Goal: Task Accomplishment & Management: Manage account settings

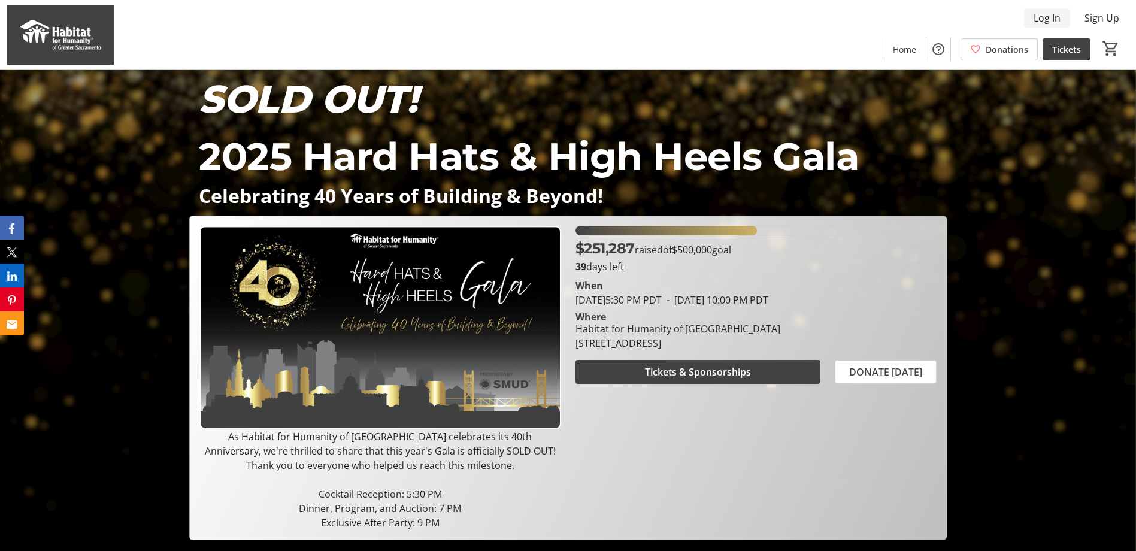
click at [1037, 15] on span "Log In" at bounding box center [1047, 18] width 27 height 14
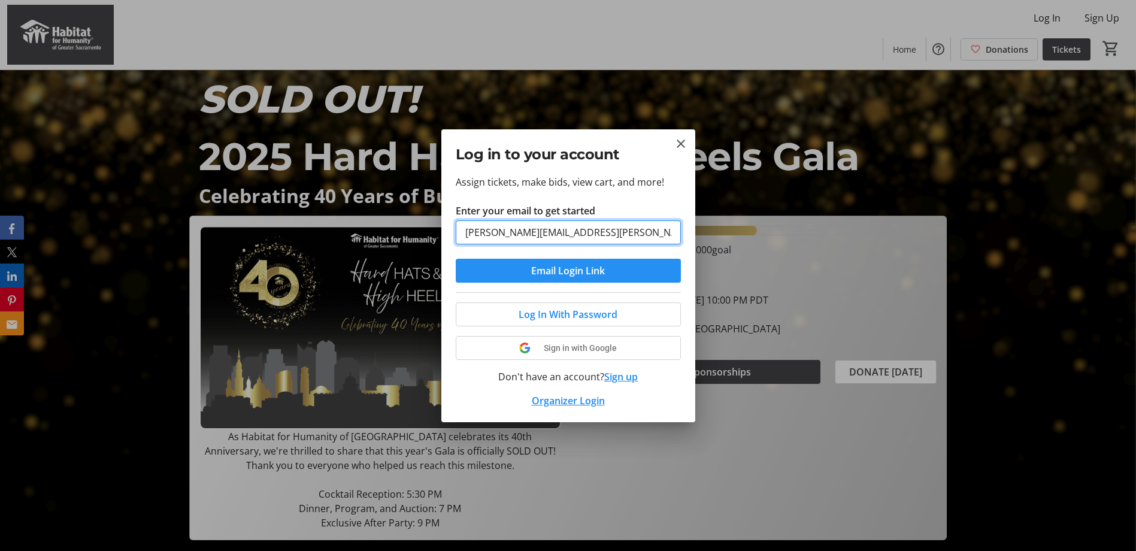
type input "[PERSON_NAME][EMAIL_ADDRESS][PERSON_NAME][DOMAIN_NAME]"
click at [563, 271] on span "Email Login Link" at bounding box center [568, 271] width 74 height 14
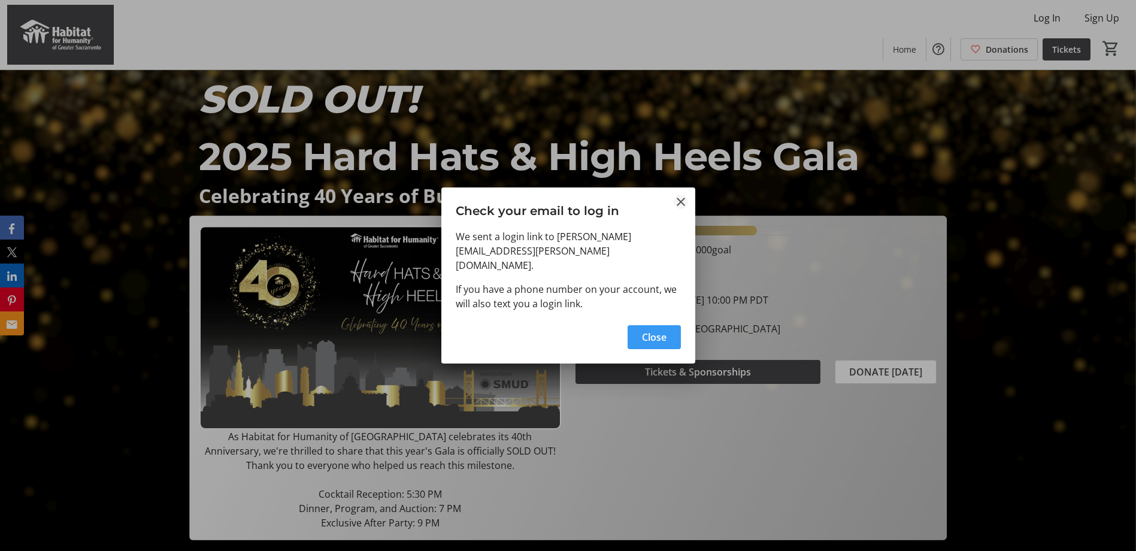
click at [682, 208] on mat-icon "Close" at bounding box center [681, 202] width 14 height 14
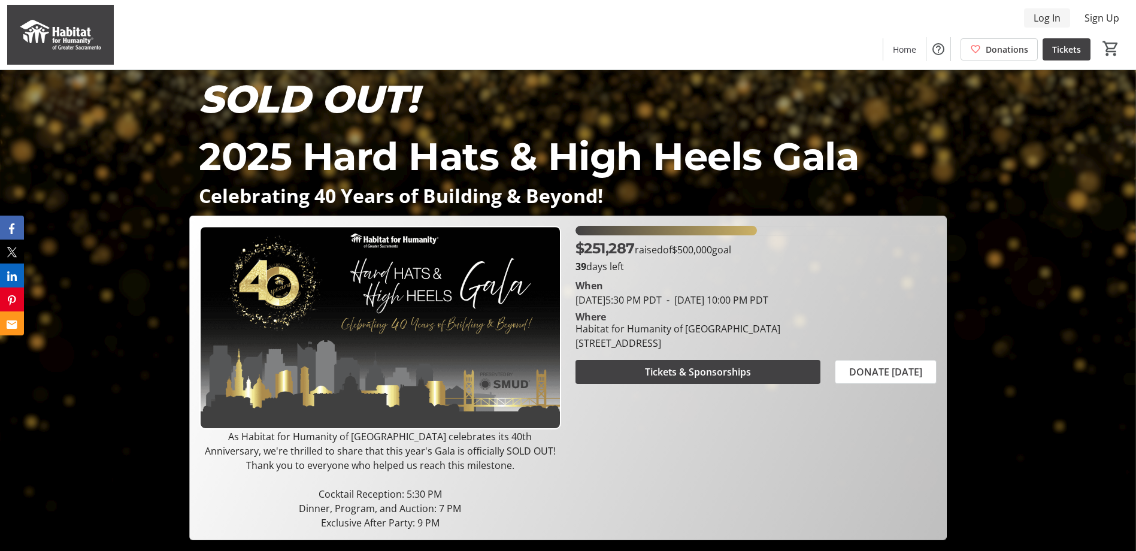
click at [1043, 19] on span "Log In" at bounding box center [1047, 18] width 27 height 14
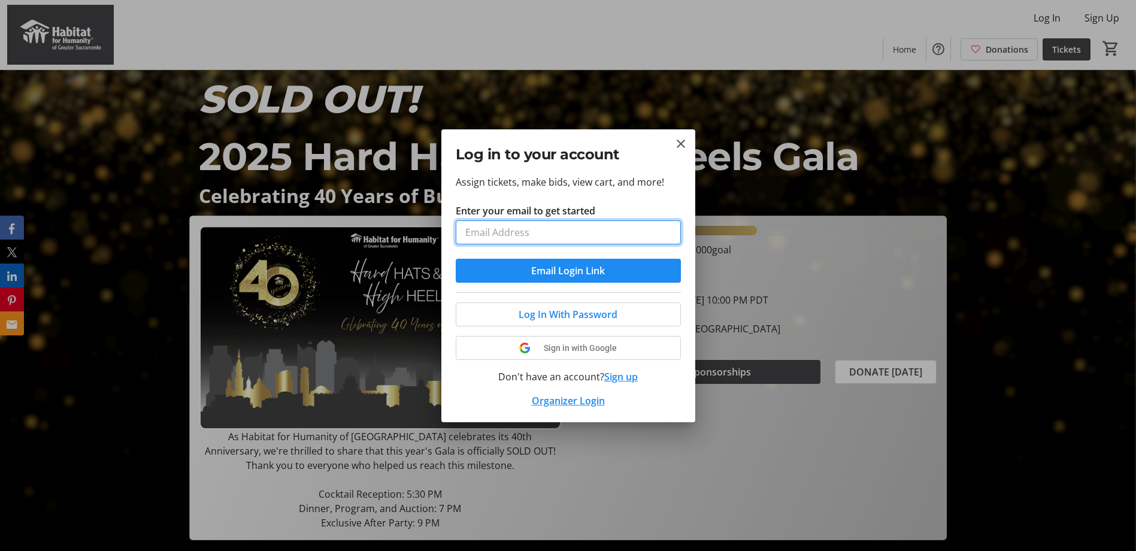
click at [552, 230] on input "Enter your email to get started" at bounding box center [568, 232] width 225 height 24
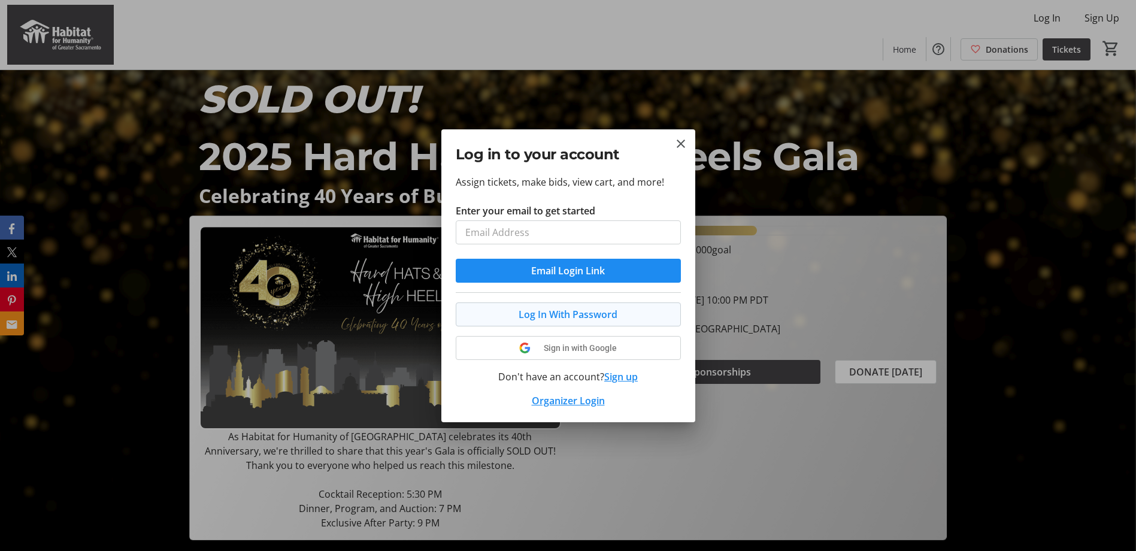
click at [612, 316] on span "Log In With Password" at bounding box center [568, 314] width 99 height 14
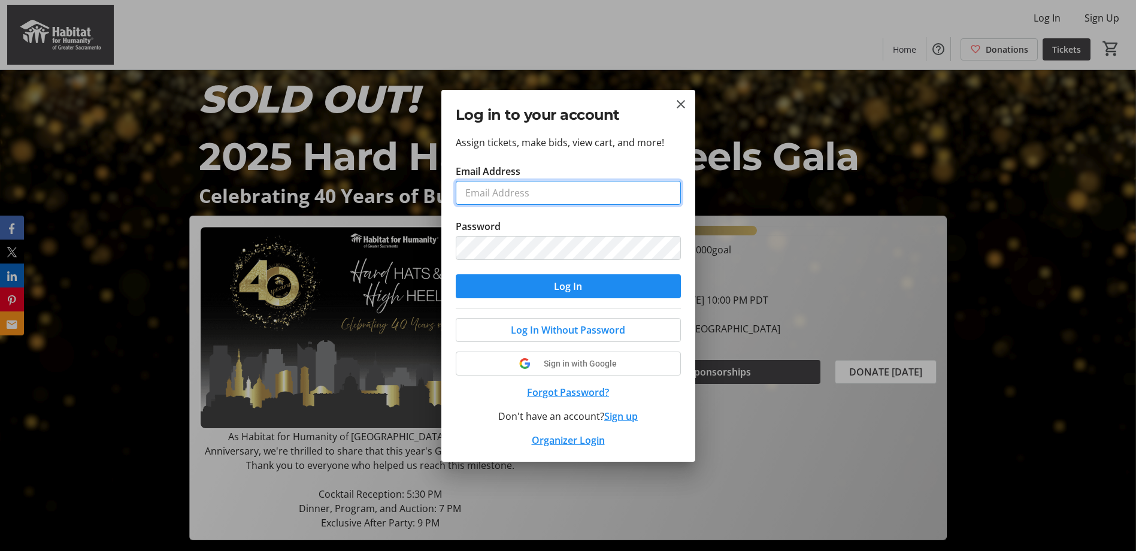
click at [562, 198] on input "Email Address" at bounding box center [568, 193] width 225 height 24
type input "[PERSON_NAME][EMAIL_ADDRESS][PERSON_NAME][DOMAIN_NAME]"
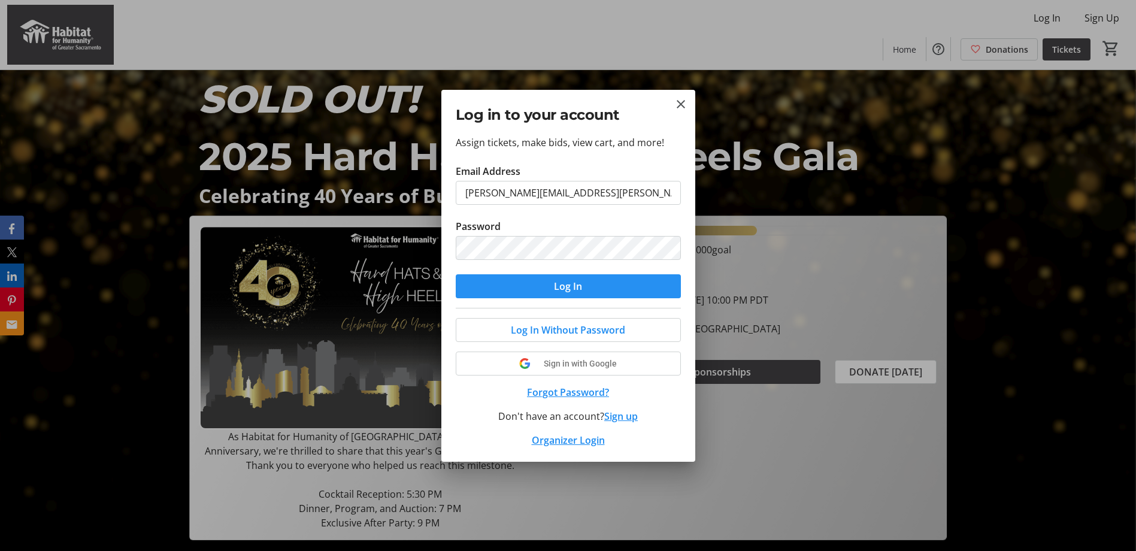
click at [552, 284] on span "submit" at bounding box center [568, 286] width 225 height 29
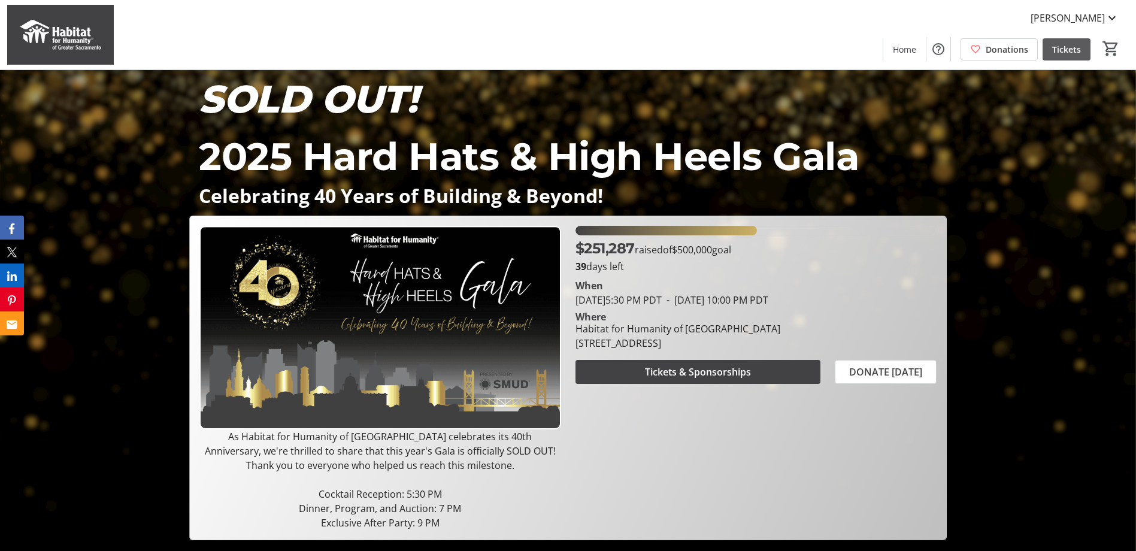
click at [1066, 44] on span "Tickets" at bounding box center [1066, 49] width 29 height 13
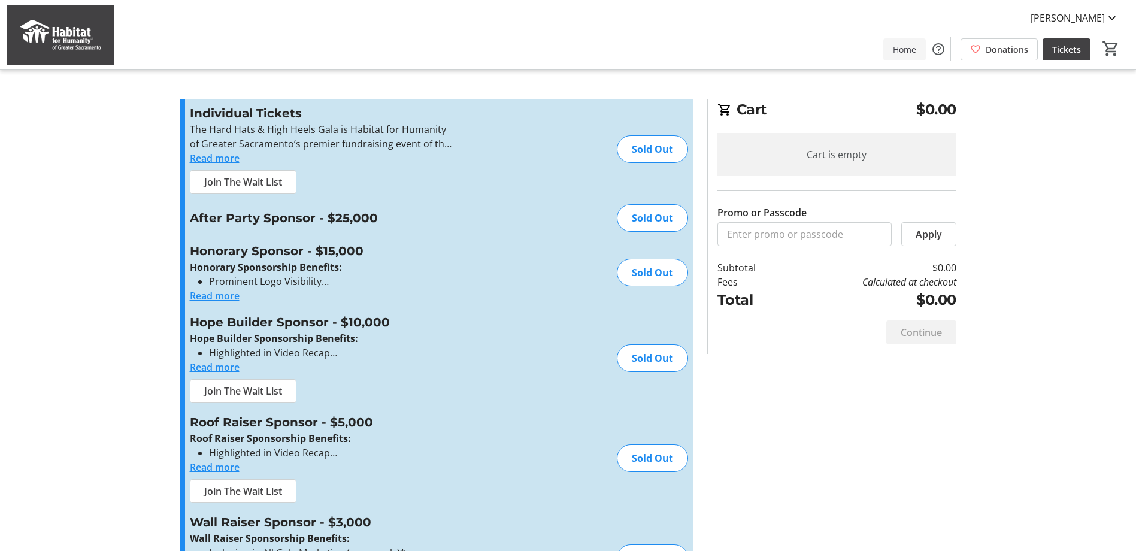
click at [894, 49] on span "Home" at bounding box center [904, 49] width 23 height 13
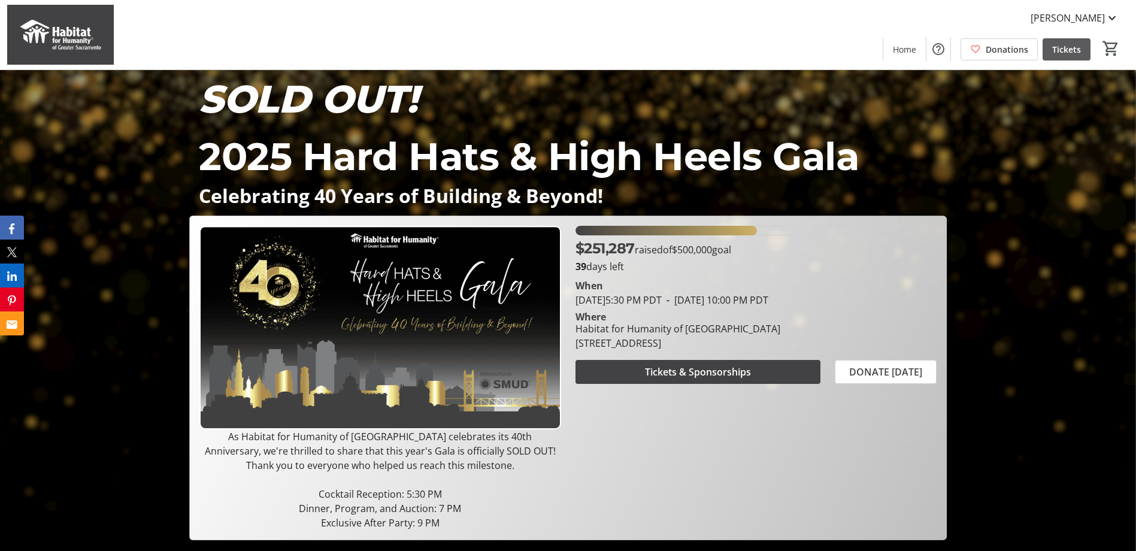
click at [1069, 46] on span "Tickets" at bounding box center [1066, 49] width 29 height 13
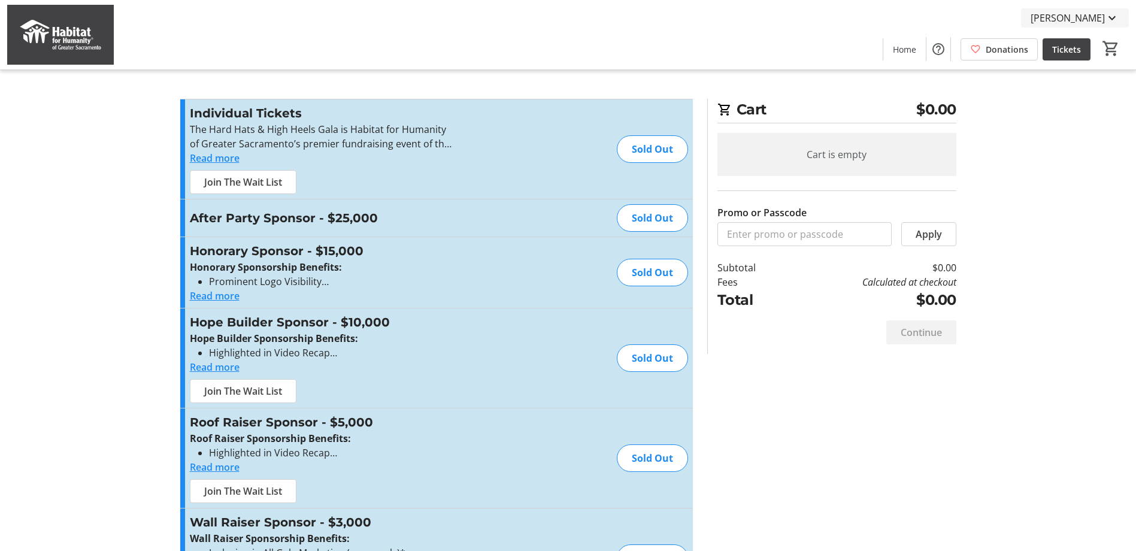
click at [1110, 16] on mat-icon at bounding box center [1112, 18] width 14 height 14
click at [1070, 47] on span "My Tickets" at bounding box center [1078, 47] width 83 height 14
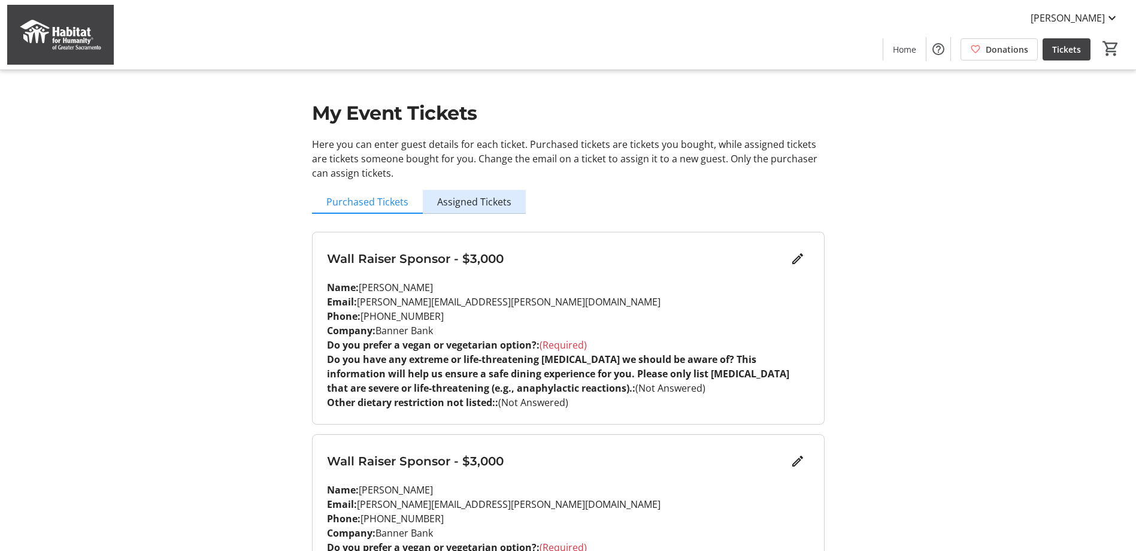
click at [488, 205] on span "Assigned Tickets" at bounding box center [474, 202] width 74 height 10
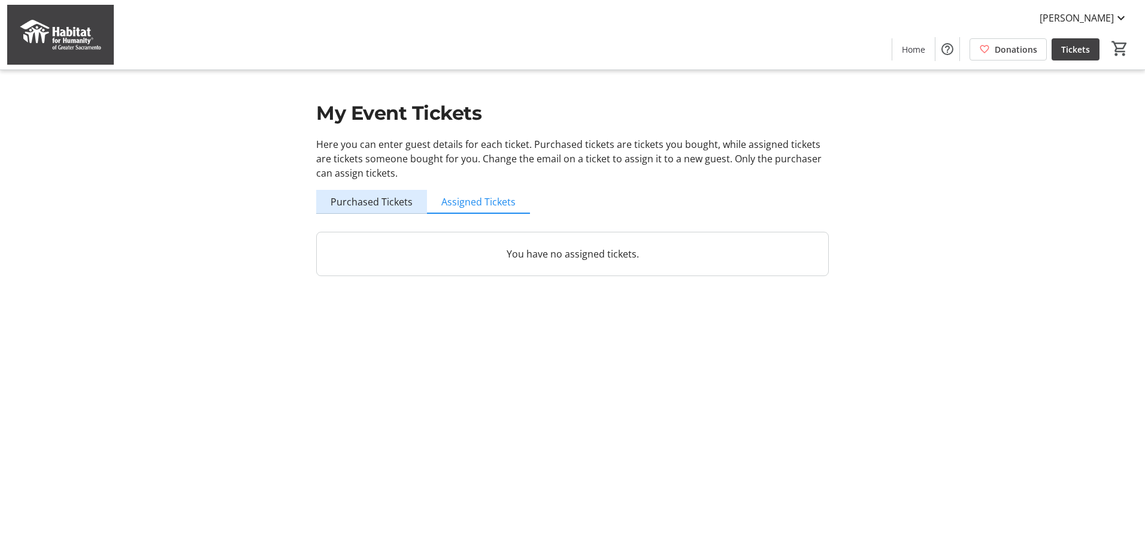
click at [372, 204] on span "Purchased Tickets" at bounding box center [372, 202] width 82 height 10
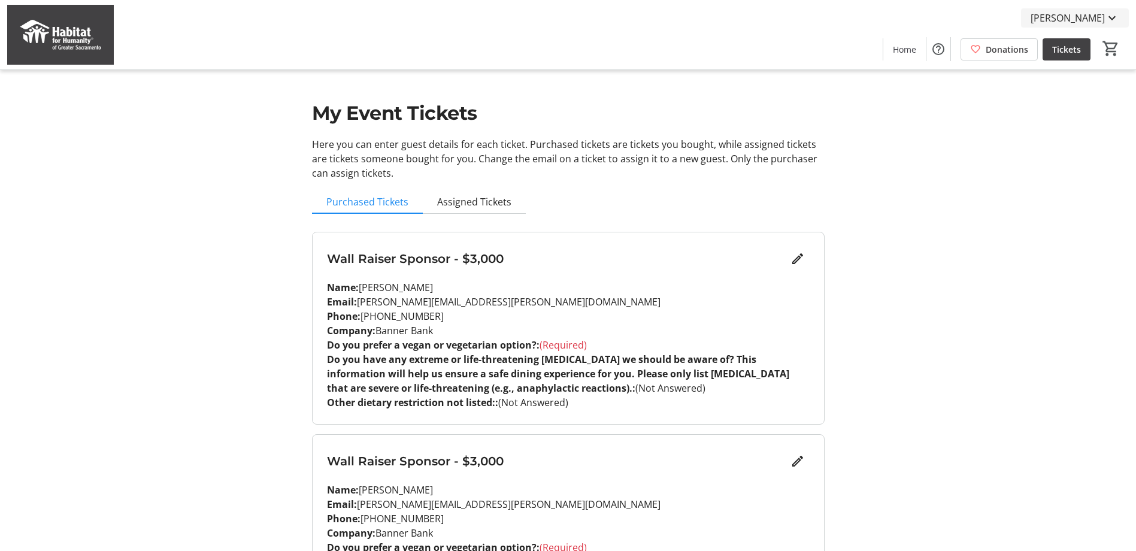
click at [1085, 20] on span "[PERSON_NAME]" at bounding box center [1068, 18] width 74 height 14
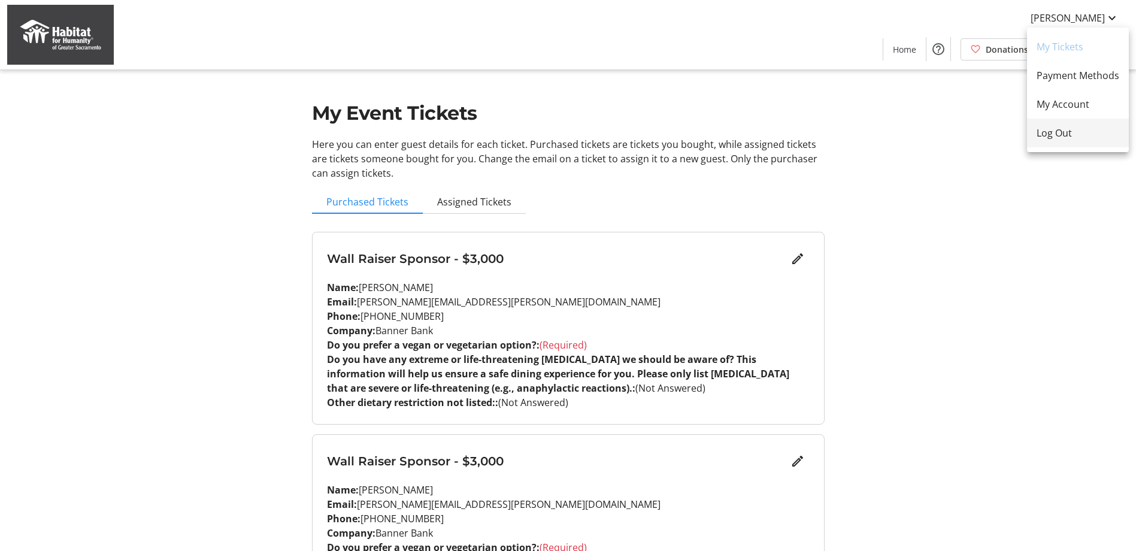
click at [1057, 135] on span "Log Out" at bounding box center [1078, 133] width 83 height 14
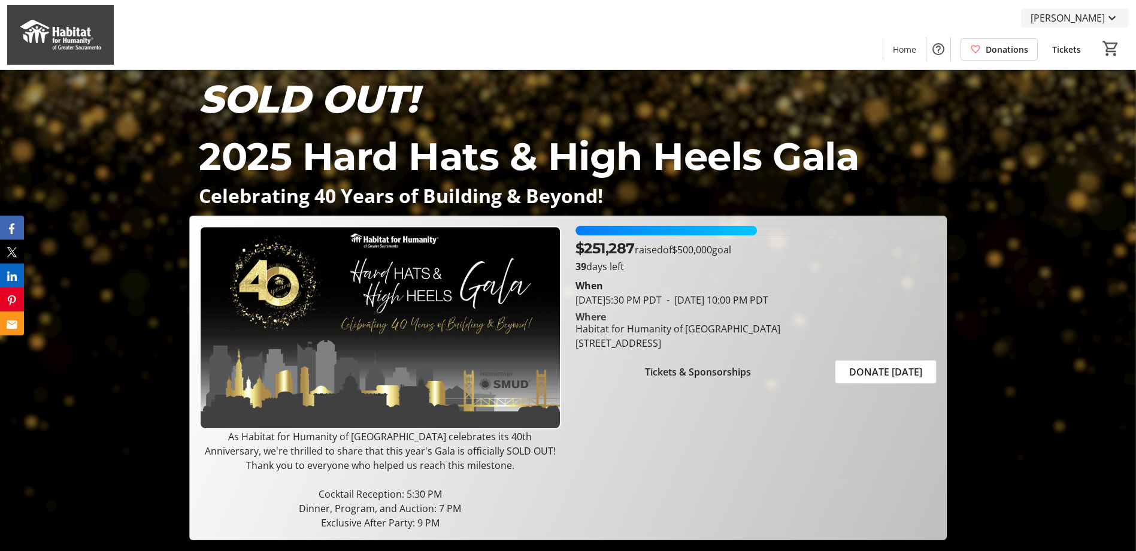
click at [1110, 17] on mat-icon at bounding box center [1112, 18] width 14 height 14
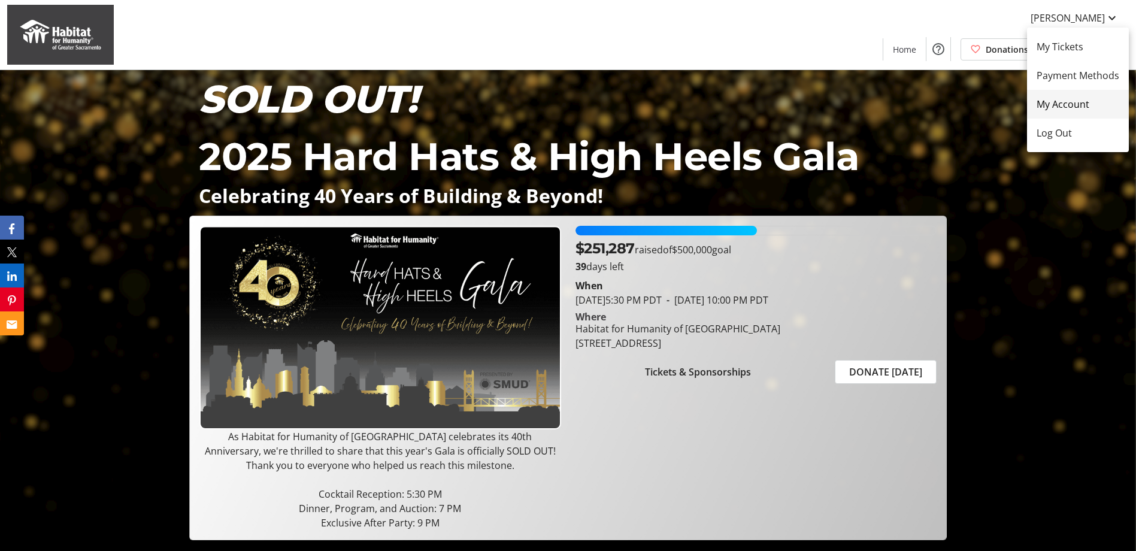
click at [1079, 104] on span "My Account" at bounding box center [1078, 104] width 83 height 14
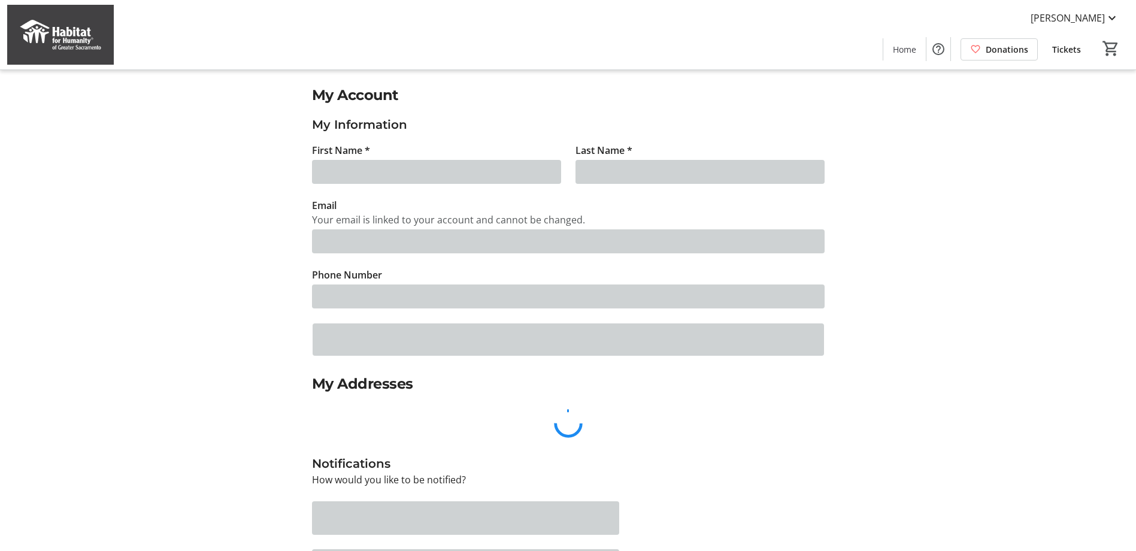
type input "Erica"
type input "Luna"
type input "[PERSON_NAME][EMAIL_ADDRESS][PERSON_NAME][DOMAIN_NAME]"
type input "[PHONE_NUMBER]"
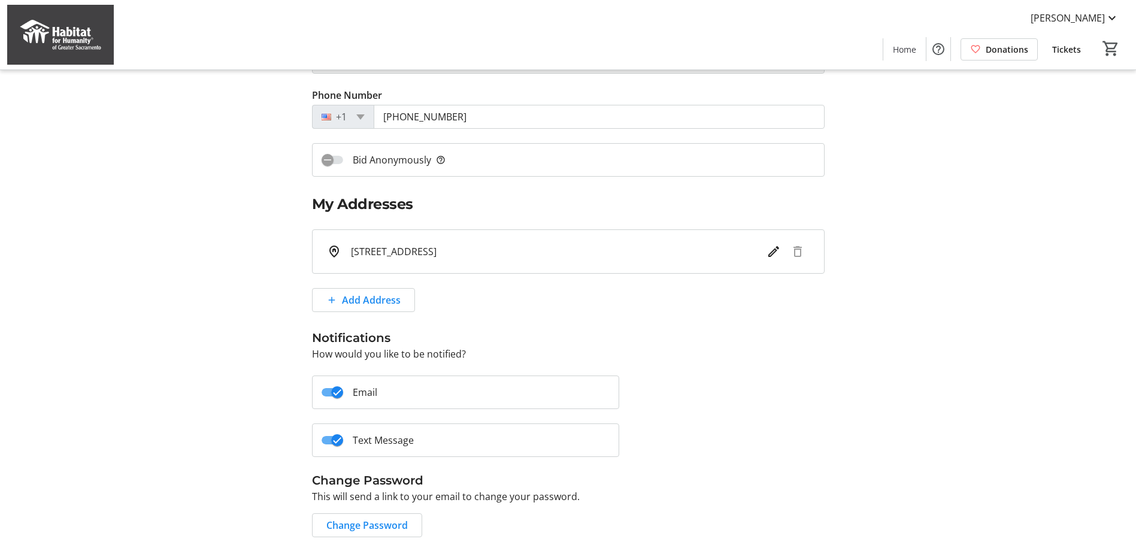
scroll to position [219, 0]
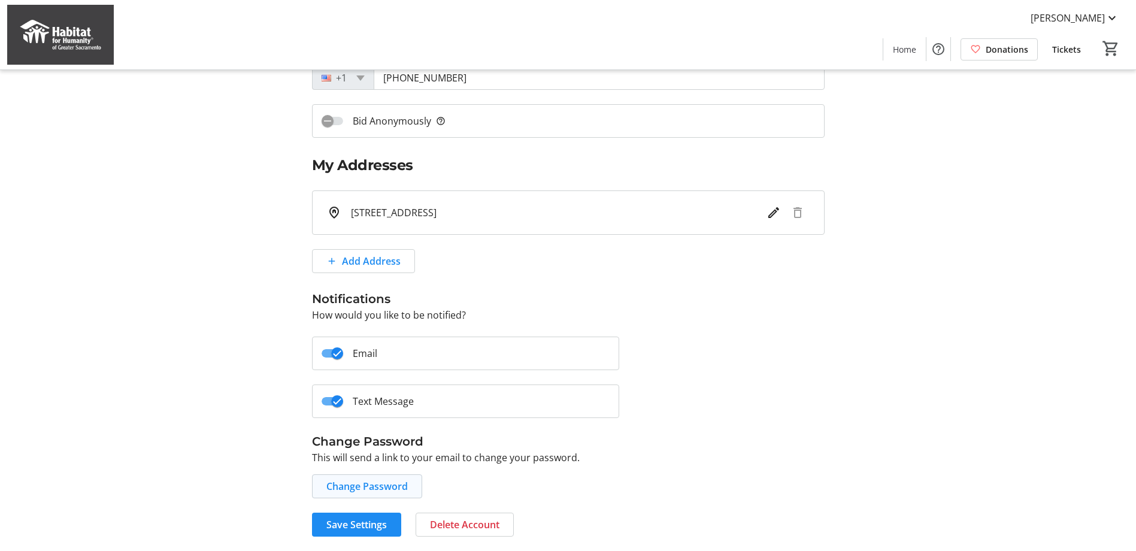
click at [392, 482] on span "Change Password" at bounding box center [366, 486] width 81 height 14
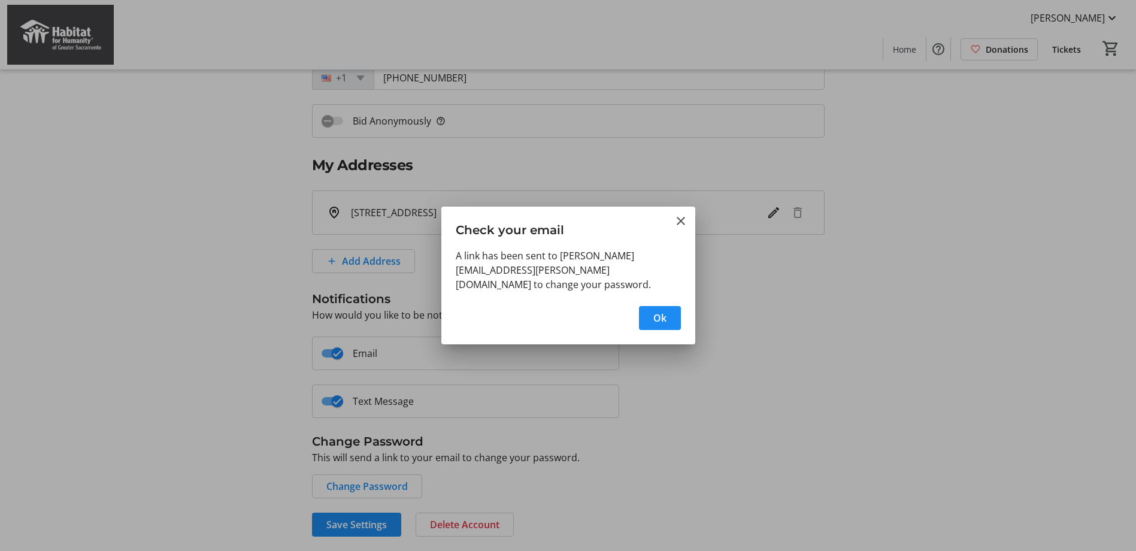
scroll to position [0, 0]
click at [656, 314] on span "Ok" at bounding box center [659, 318] width 13 height 14
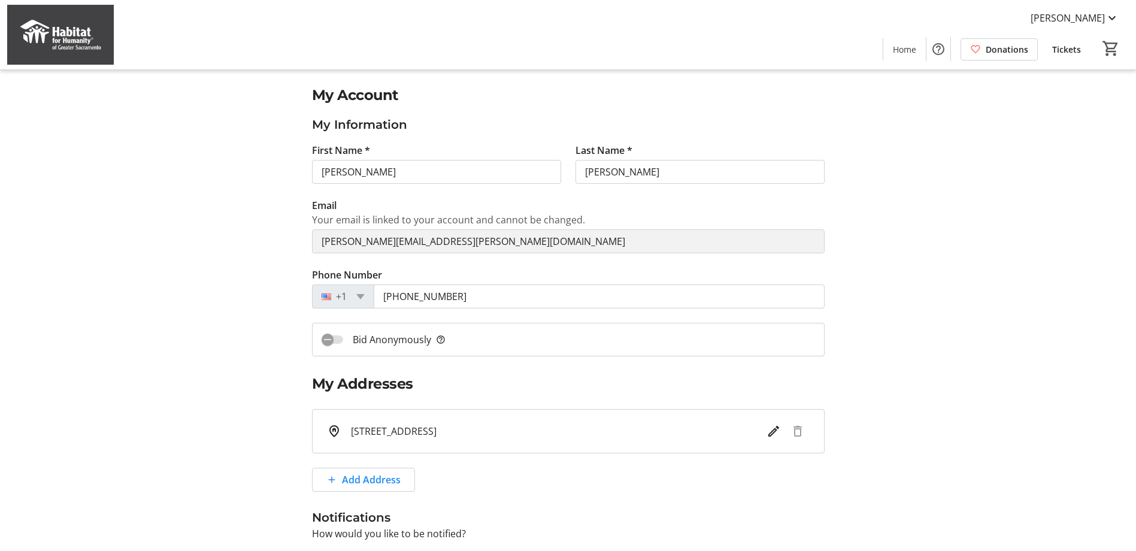
scroll to position [219, 0]
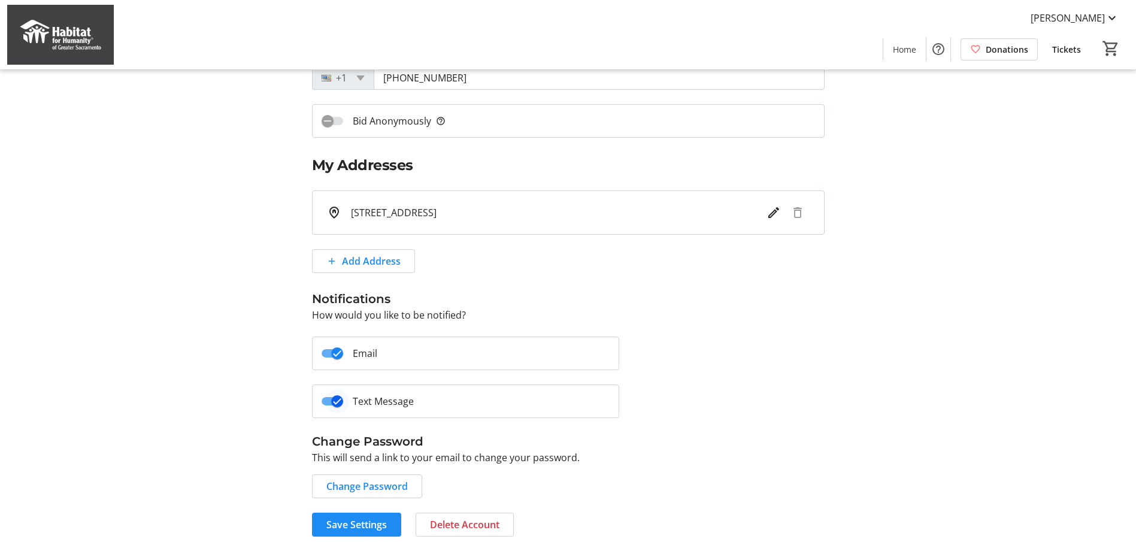
click at [333, 400] on icon "button" at bounding box center [337, 401] width 11 height 11
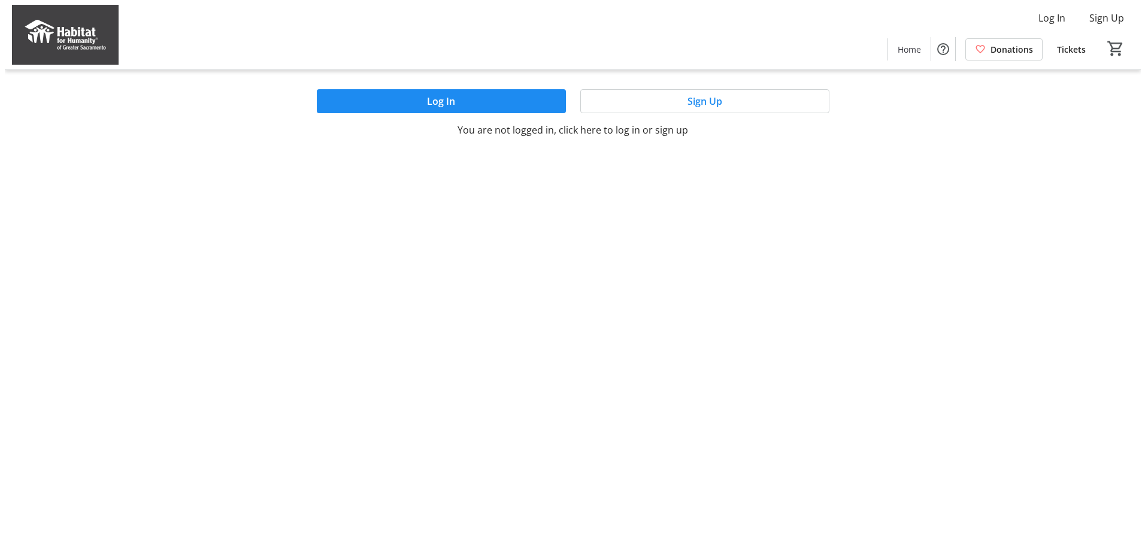
scroll to position [0, 0]
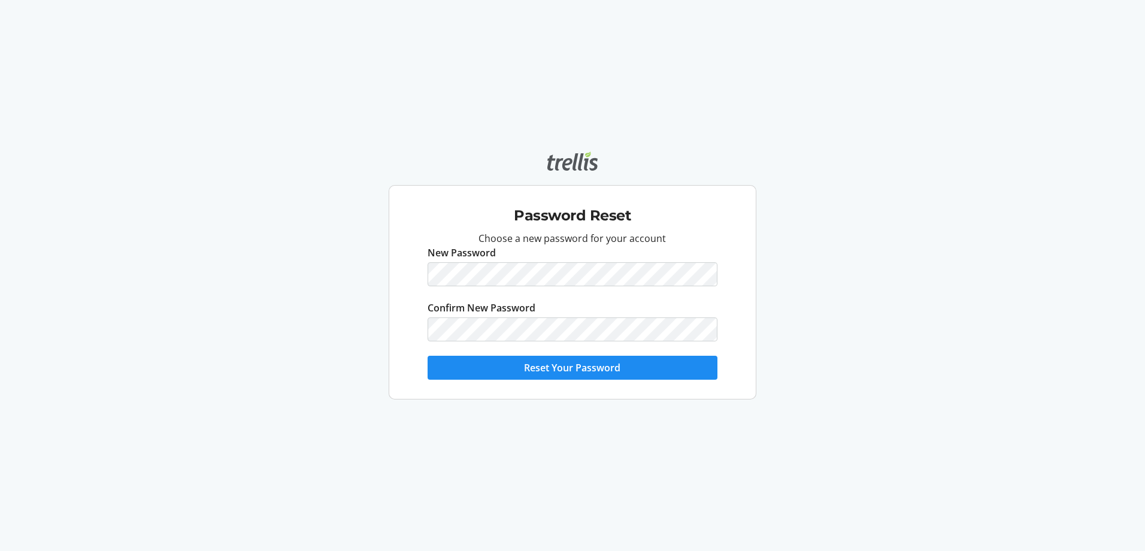
click at [563, 274] on html "Password Reset Choose a new password for your account New Password Confirm New …" at bounding box center [572, 275] width 1145 height 551
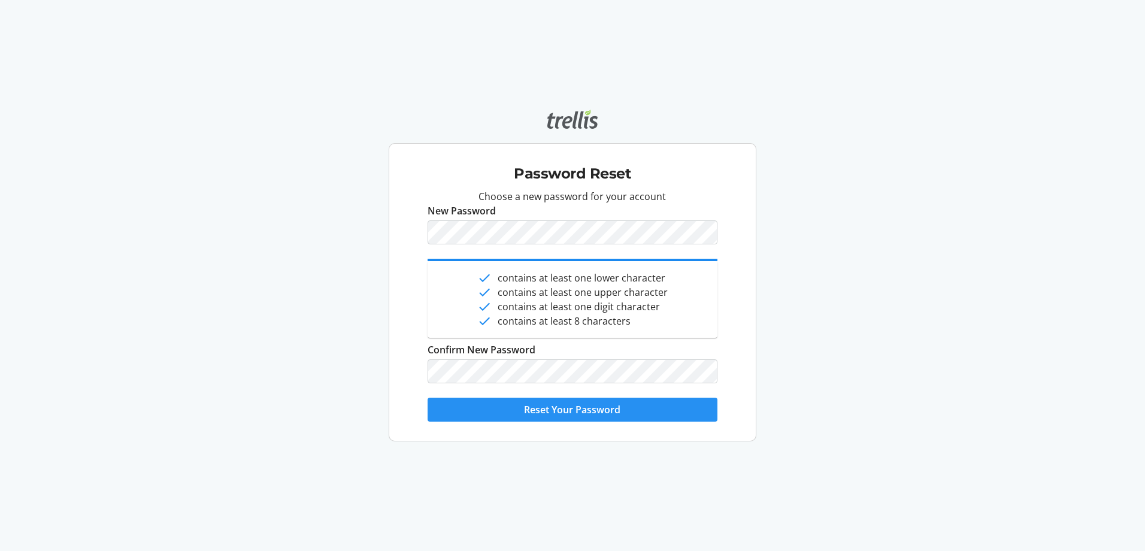
click at [563, 405] on span "Reset Your Password" at bounding box center [572, 410] width 96 height 14
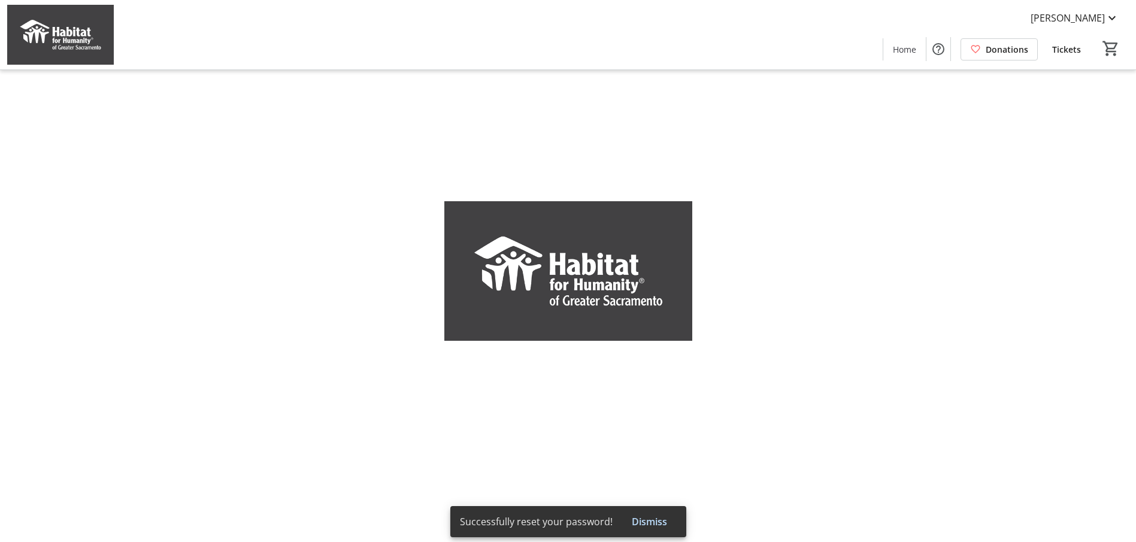
type input "Erica"
type input "Luna"
type input "[PERSON_NAME][EMAIL_ADDRESS][PERSON_NAME][DOMAIN_NAME]"
type input "[PHONE_NUMBER]"
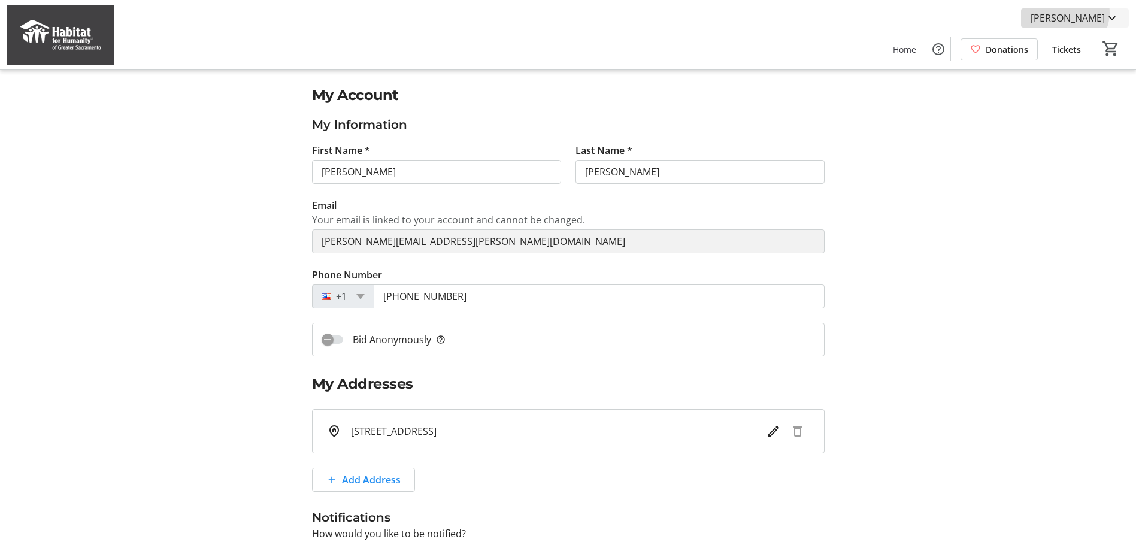
click at [1092, 13] on span "[PERSON_NAME]" at bounding box center [1068, 18] width 74 height 14
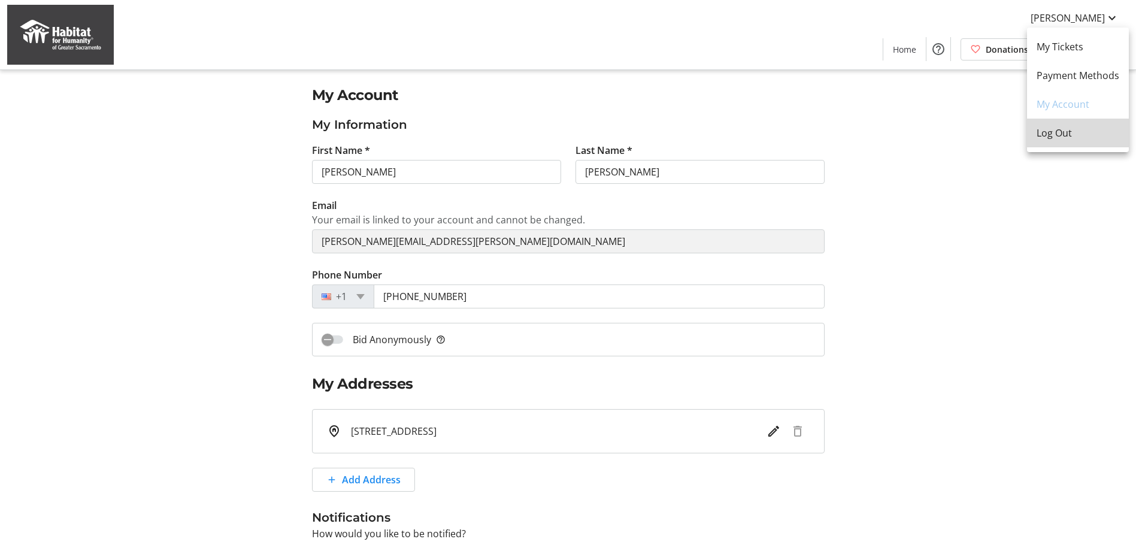
click at [1056, 131] on span "Log Out" at bounding box center [1078, 133] width 83 height 14
